Goal: Task Accomplishment & Management: Complete application form

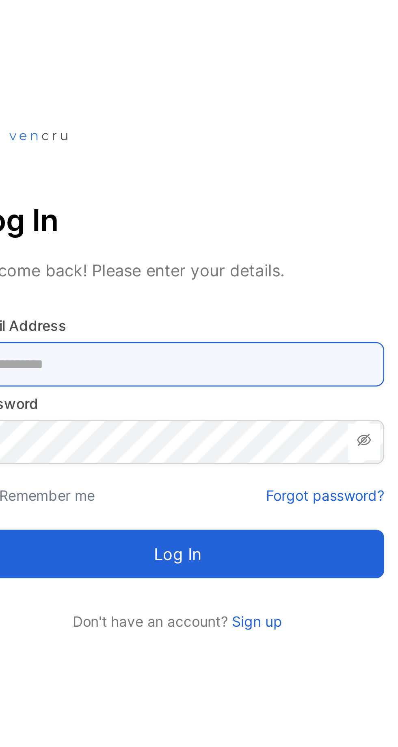
click at [79, 145] on Address-inputemail "email" at bounding box center [99, 147] width 167 height 18
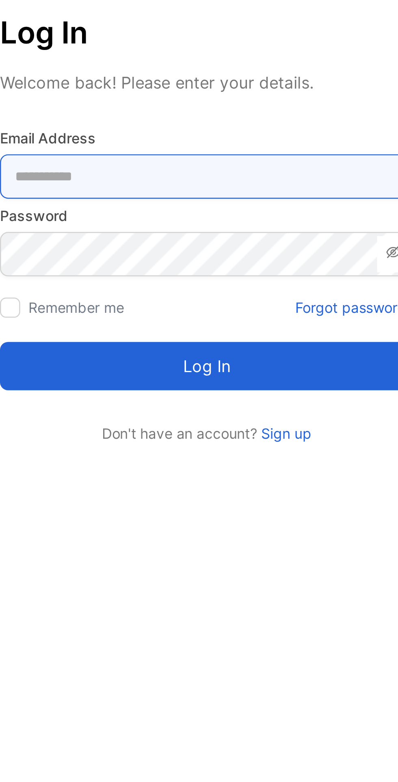
type Address-inputemail "**********"
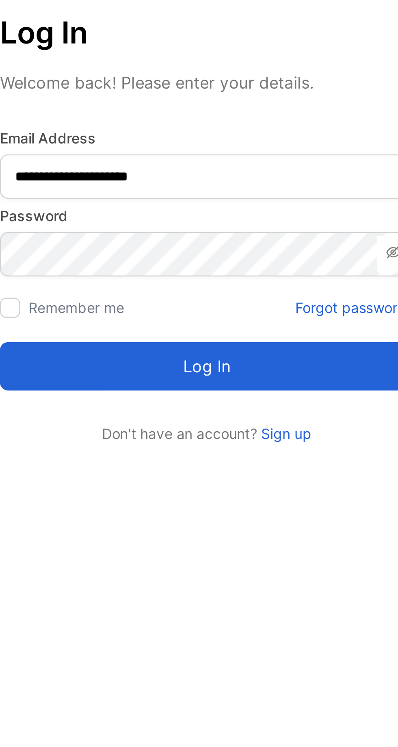
click at [57, 228] on button "Log in" at bounding box center [99, 223] width 167 height 20
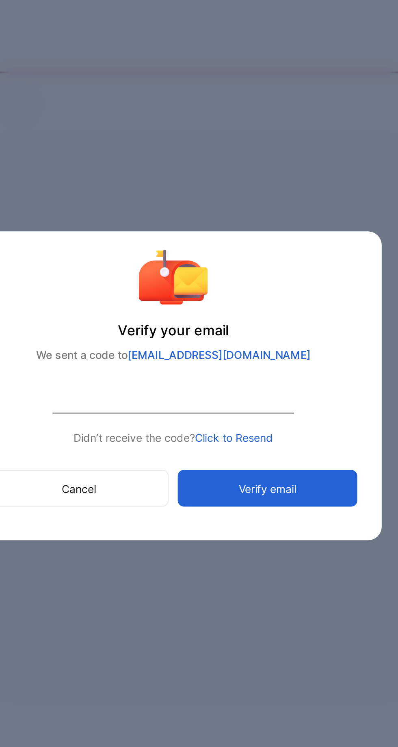
click at [226, 438] on button "Verify email" at bounding box center [250, 428] width 96 height 20
